Goal: Communication & Community: Participate in discussion

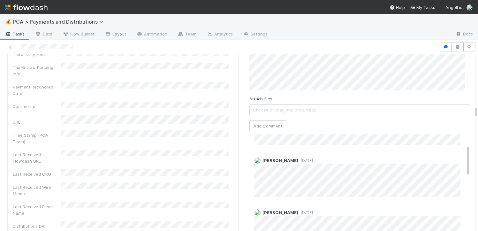
scroll to position [82, 0]
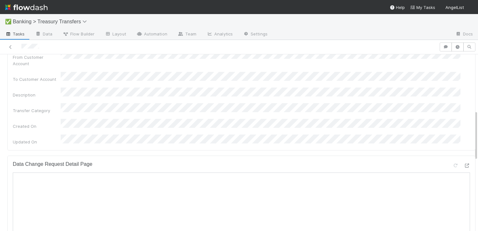
scroll to position [195, 0]
click at [463, 162] on icon at bounding box center [466, 164] width 6 height 4
click at [11, 42] on div at bounding box center [239, 47] width 478 height 14
click at [11, 49] on icon at bounding box center [10, 47] width 6 height 4
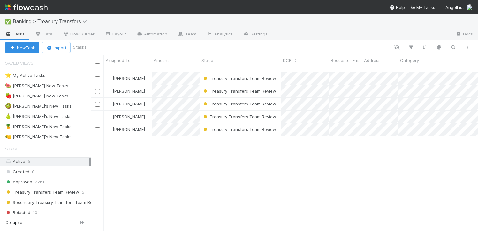
scroll to position [159, 382]
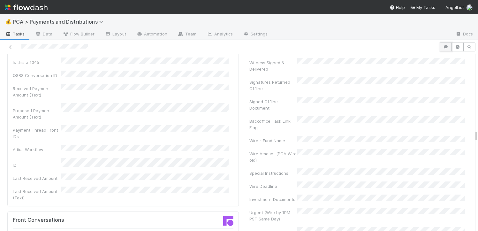
click at [442, 47] on icon "button" at bounding box center [445, 47] width 6 height 4
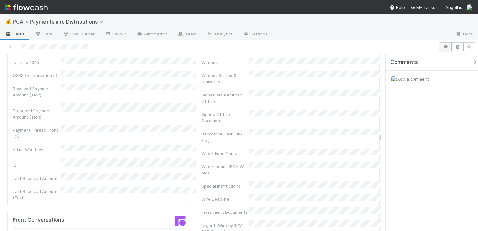
scroll to position [1902, 0]
click at [410, 75] on div "Add a comment..." at bounding box center [434, 79] width 97 height 17
click at [410, 78] on span "Add a comment..." at bounding box center [414, 78] width 34 height 5
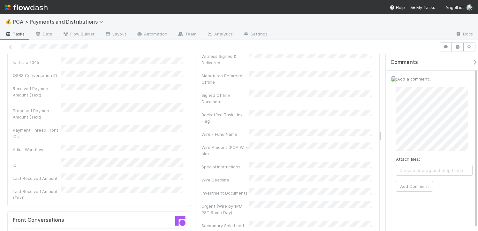
click at [477, 133] on html "💰 PCA > Payments and Distributions Tasks Data Flow Builder Layout Automation Te…" at bounding box center [239, 115] width 478 height 231
click at [394, 170] on div "Attach files: Choose or drag and drop file(s) Add Comment" at bounding box center [434, 142] width 87 height 121
click at [388, 176] on div "Add a comment... Attach files: Choose or drag and drop file(s) Add Comment" at bounding box center [434, 142] width 97 height 143
click at [411, 193] on button "Add Comment" at bounding box center [414, 192] width 37 height 11
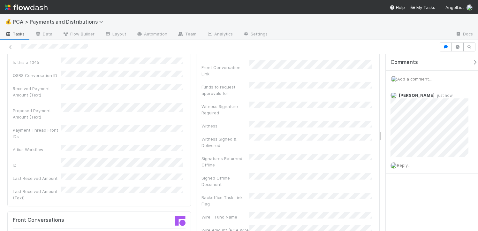
click at [471, 62] on icon "button" at bounding box center [474, 62] width 6 height 5
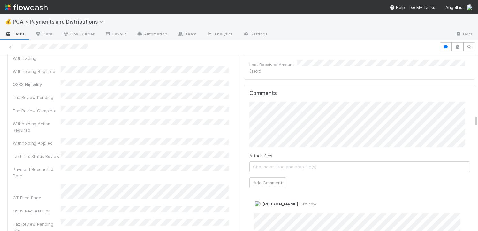
scroll to position [1540, 0]
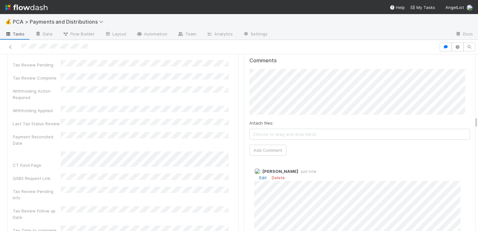
click at [259, 175] on link "Edit" at bounding box center [262, 177] width 7 height 5
click at [244, 161] on div "Comments Attach files: Choose or drag and drop file(s) Add Comment [PERSON_NAME…" at bounding box center [359, 165] width 231 height 226
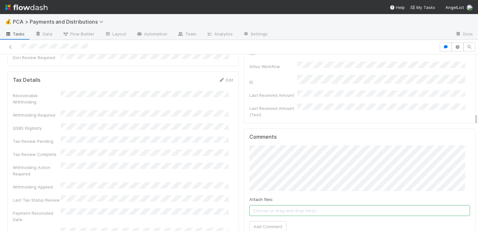
scroll to position [1484, 0]
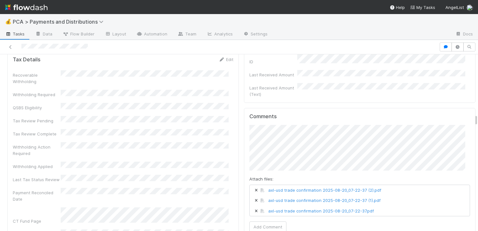
click at [308, 175] on div "Attach files: axl-usd trade confirmation 2025-08-20_07-22-37 (2).pdf axl-usd tr…" at bounding box center [359, 178] width 221 height 107
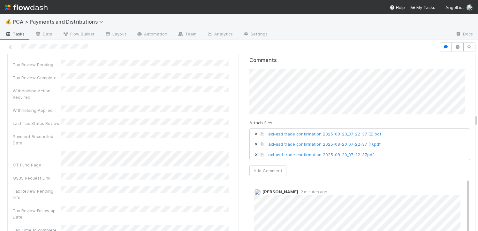
scroll to position [1556, 0]
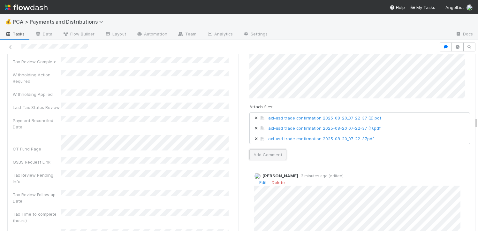
click at [269, 149] on button "Add Comment" at bounding box center [267, 154] width 37 height 11
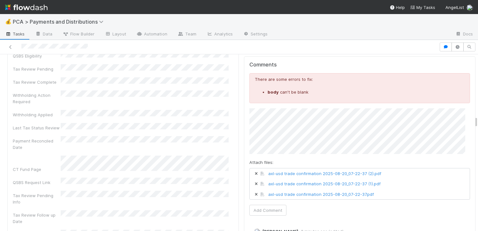
scroll to position [1529, 0]
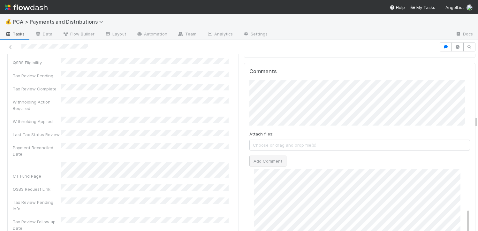
scroll to position [141, 0]
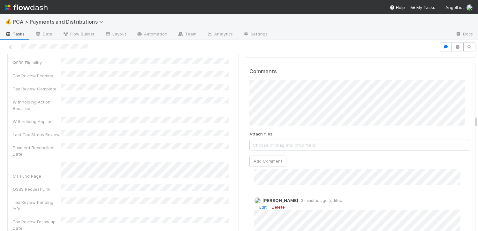
click at [276, 204] on link "Delete" at bounding box center [278, 206] width 13 height 5
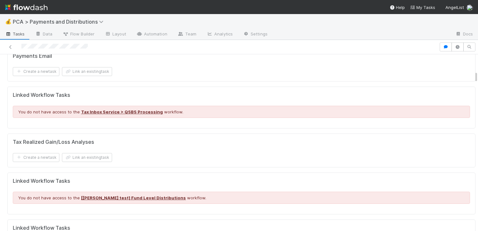
scroll to position [0, 0]
